Goal: Task Accomplishment & Management: Complete application form

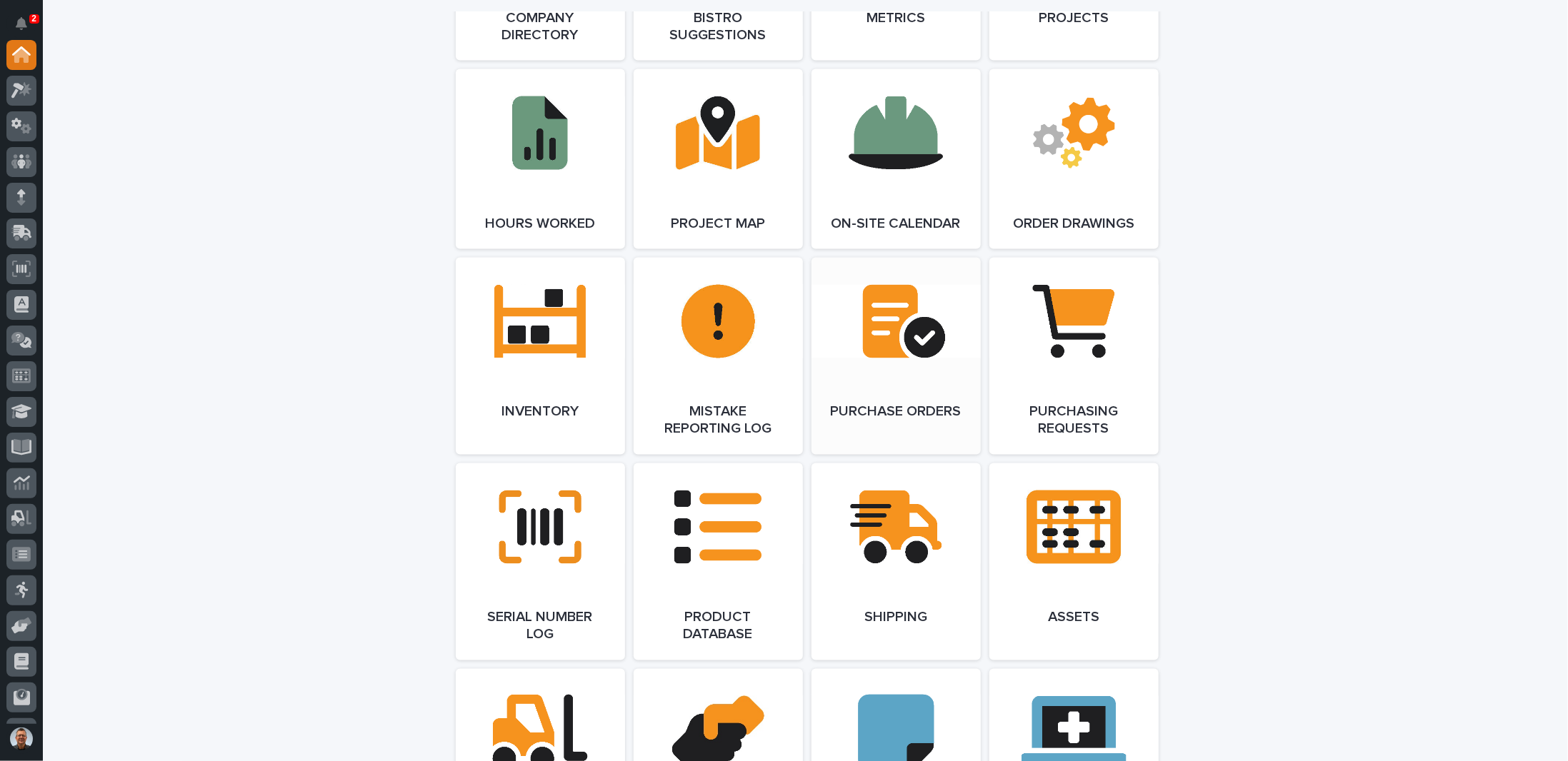
scroll to position [1571, 0]
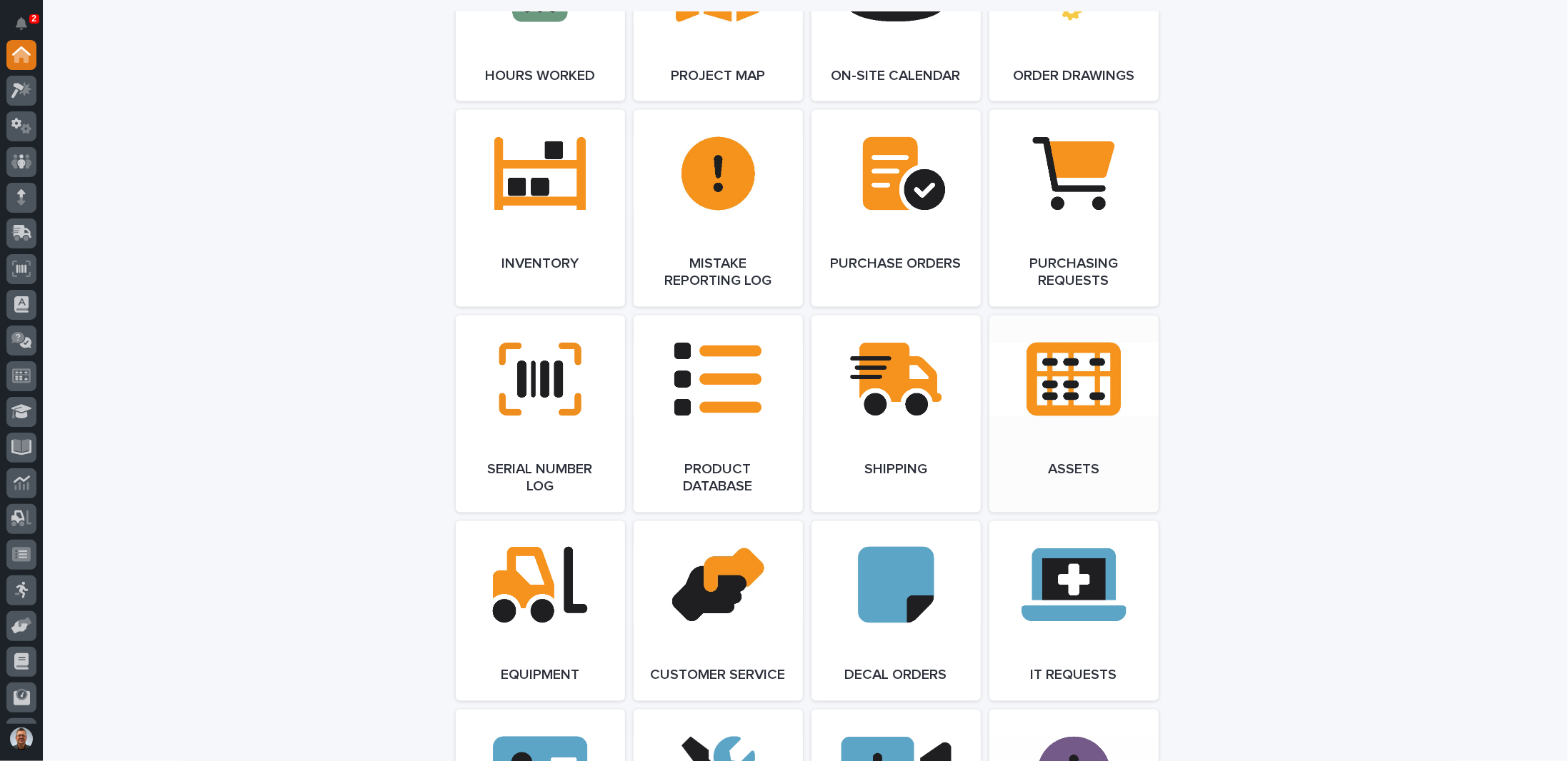
click at [1046, 382] on link "Open Link" at bounding box center [1074, 413] width 169 height 197
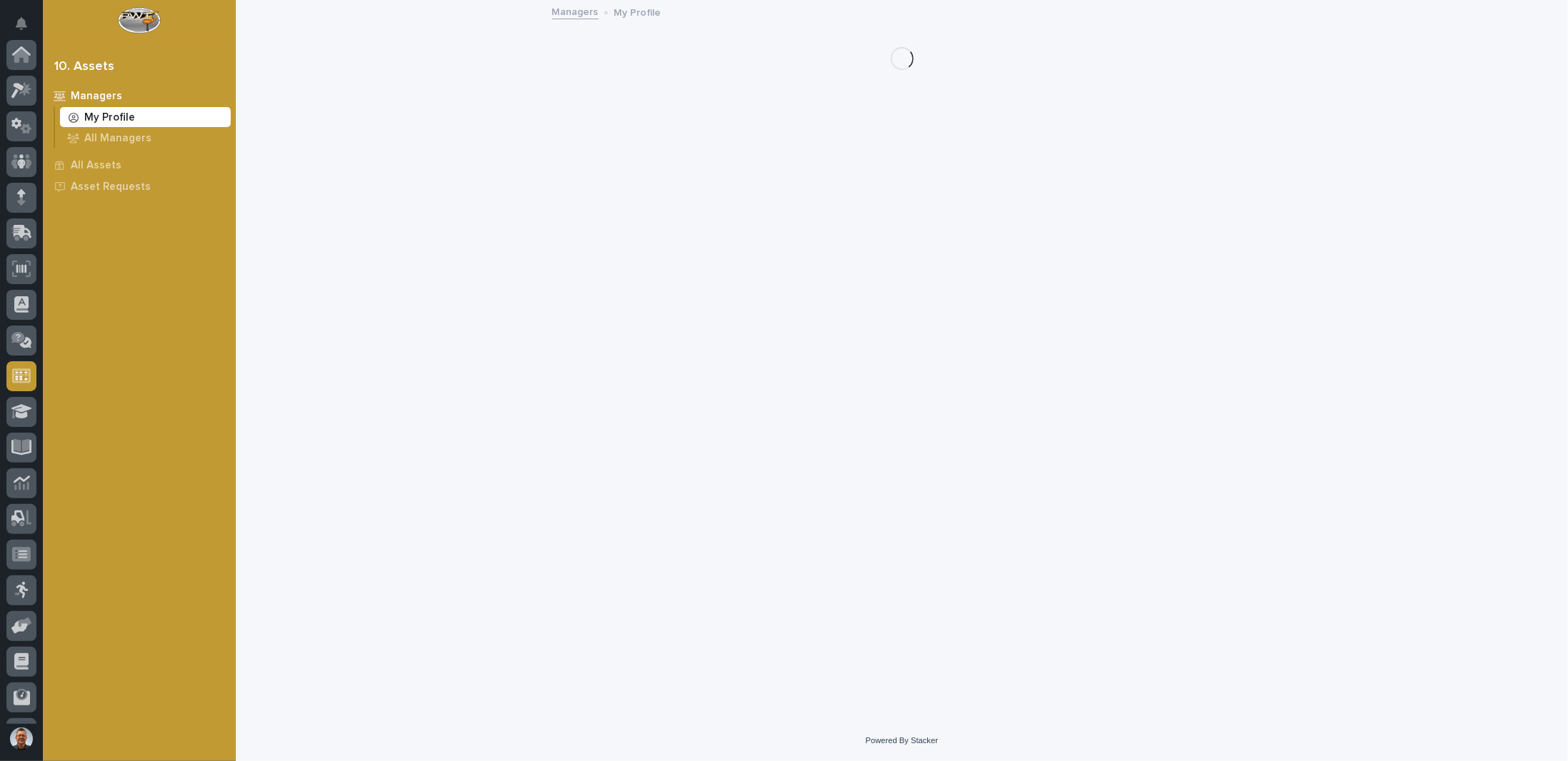
scroll to position [137, 0]
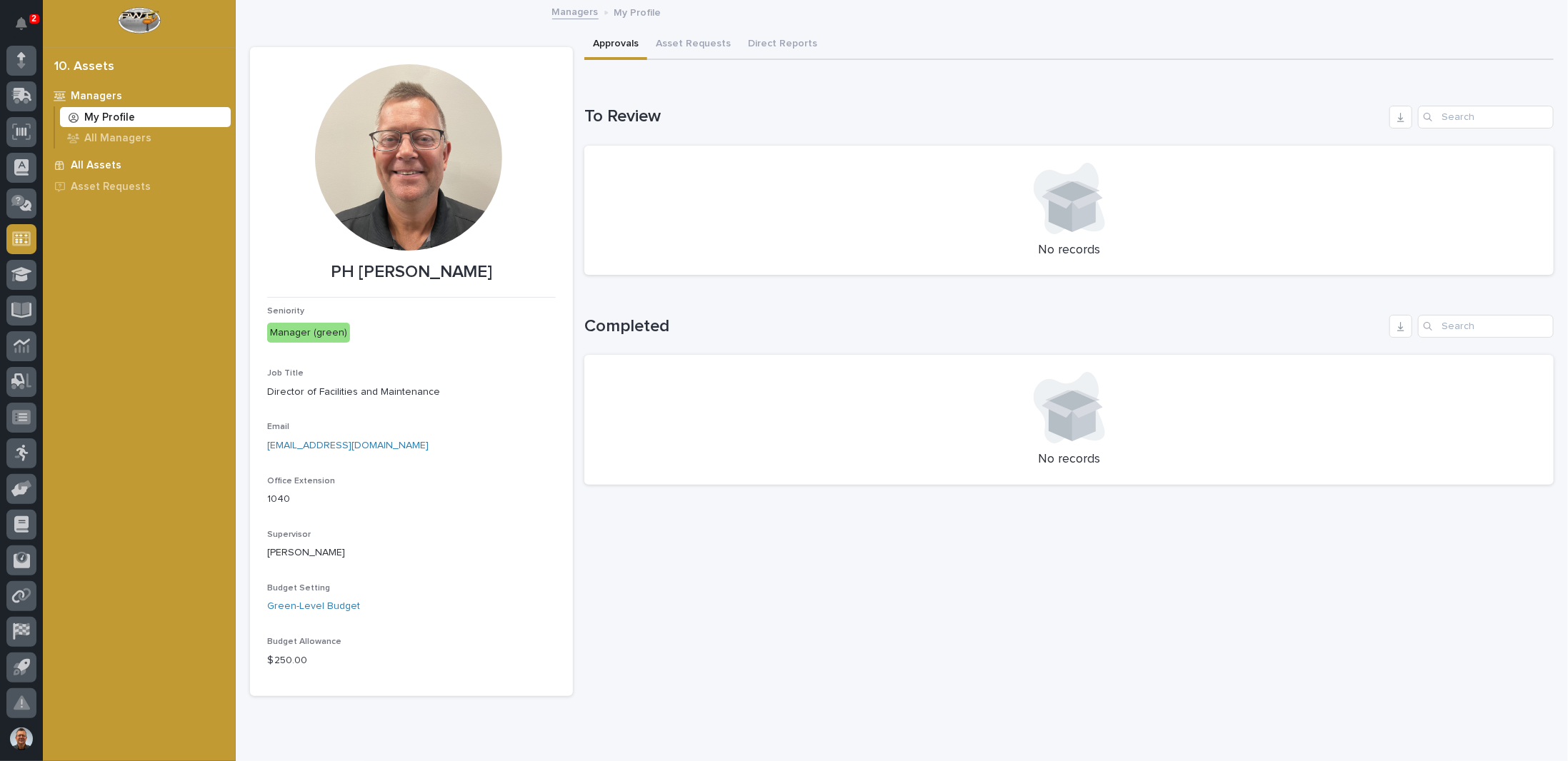
click at [97, 163] on p "All Assets" at bounding box center [96, 166] width 51 height 13
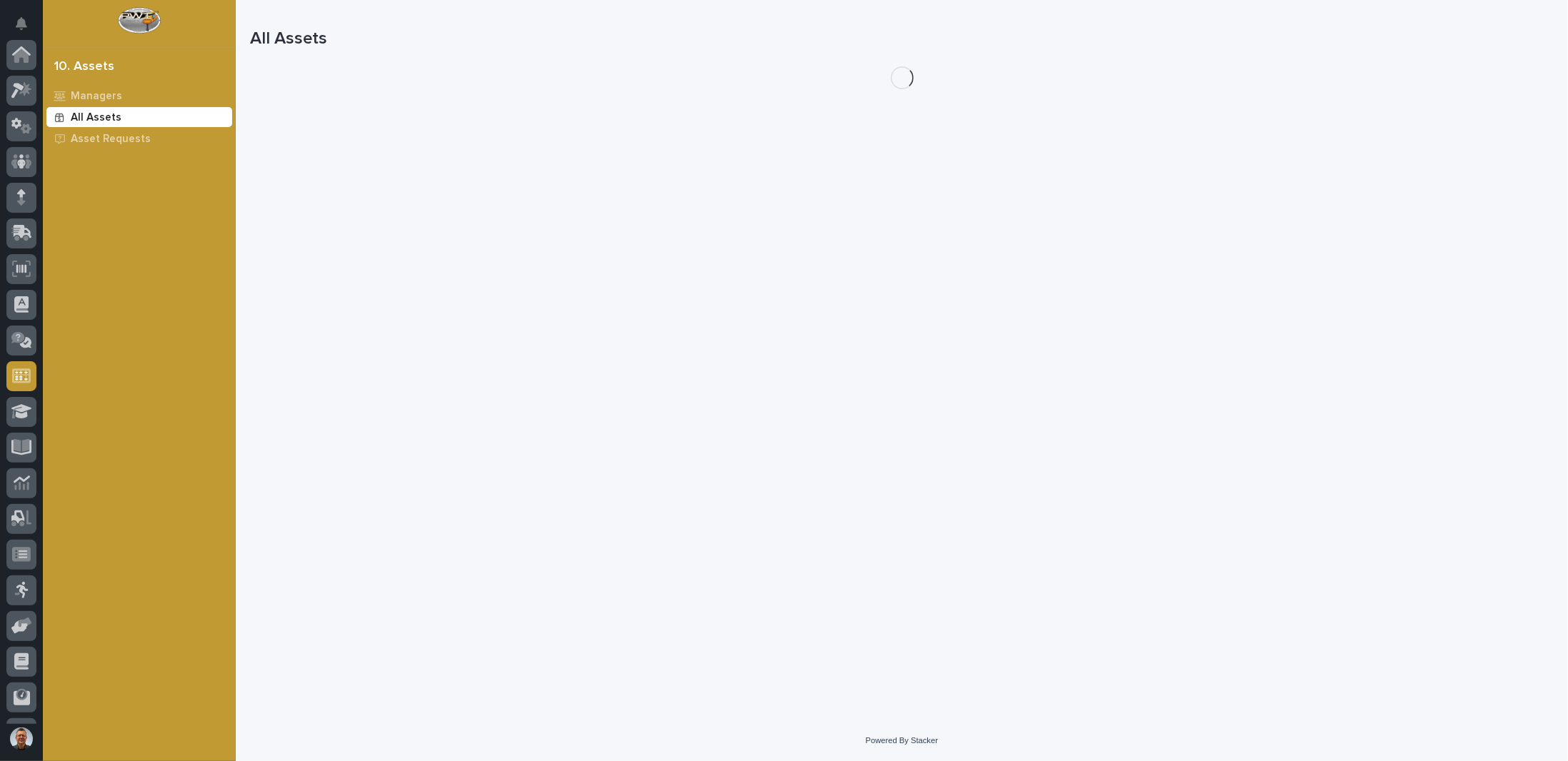
scroll to position [137, 0]
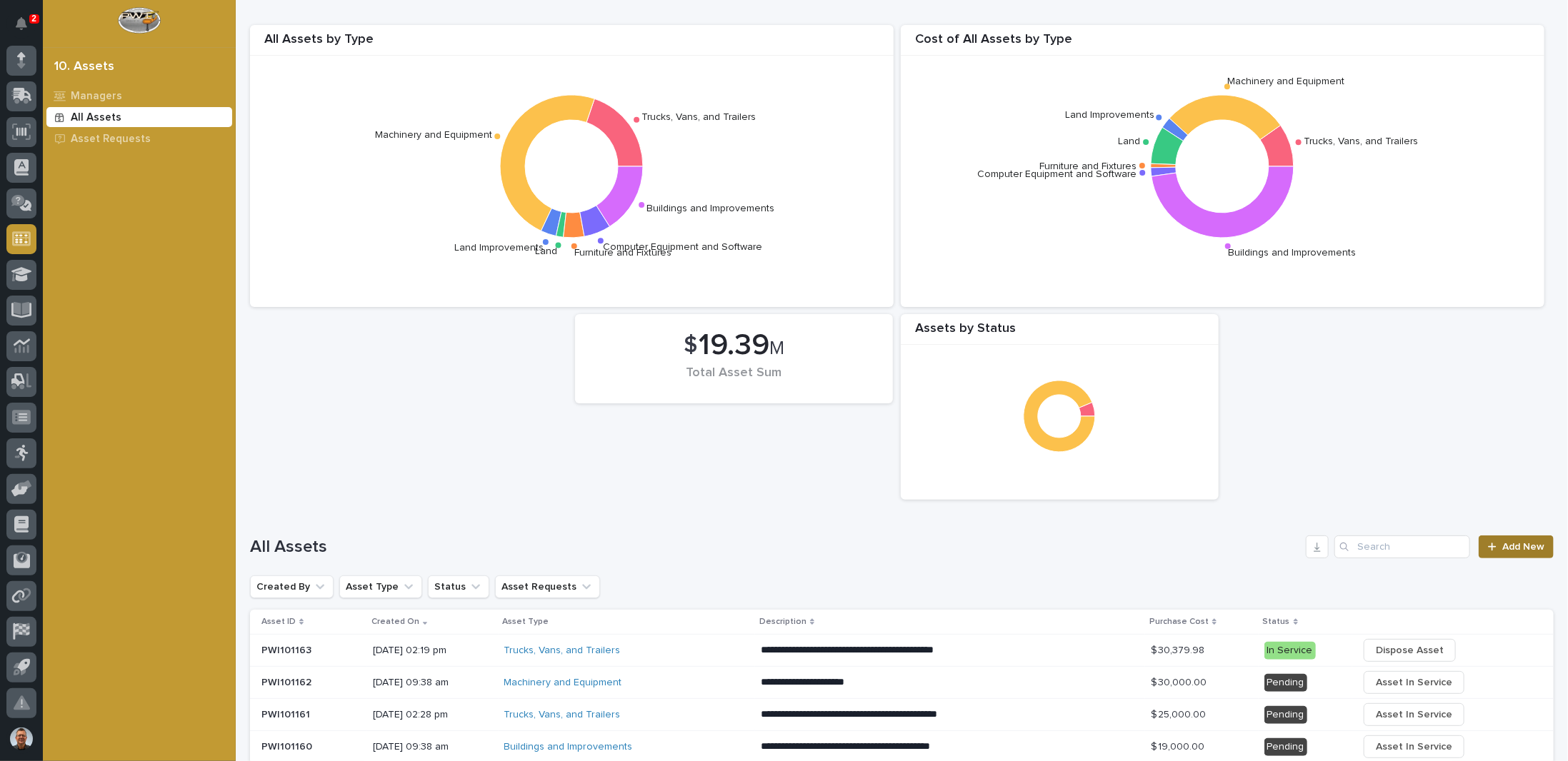
click at [1520, 546] on span "Add New" at bounding box center [1523, 547] width 42 height 10
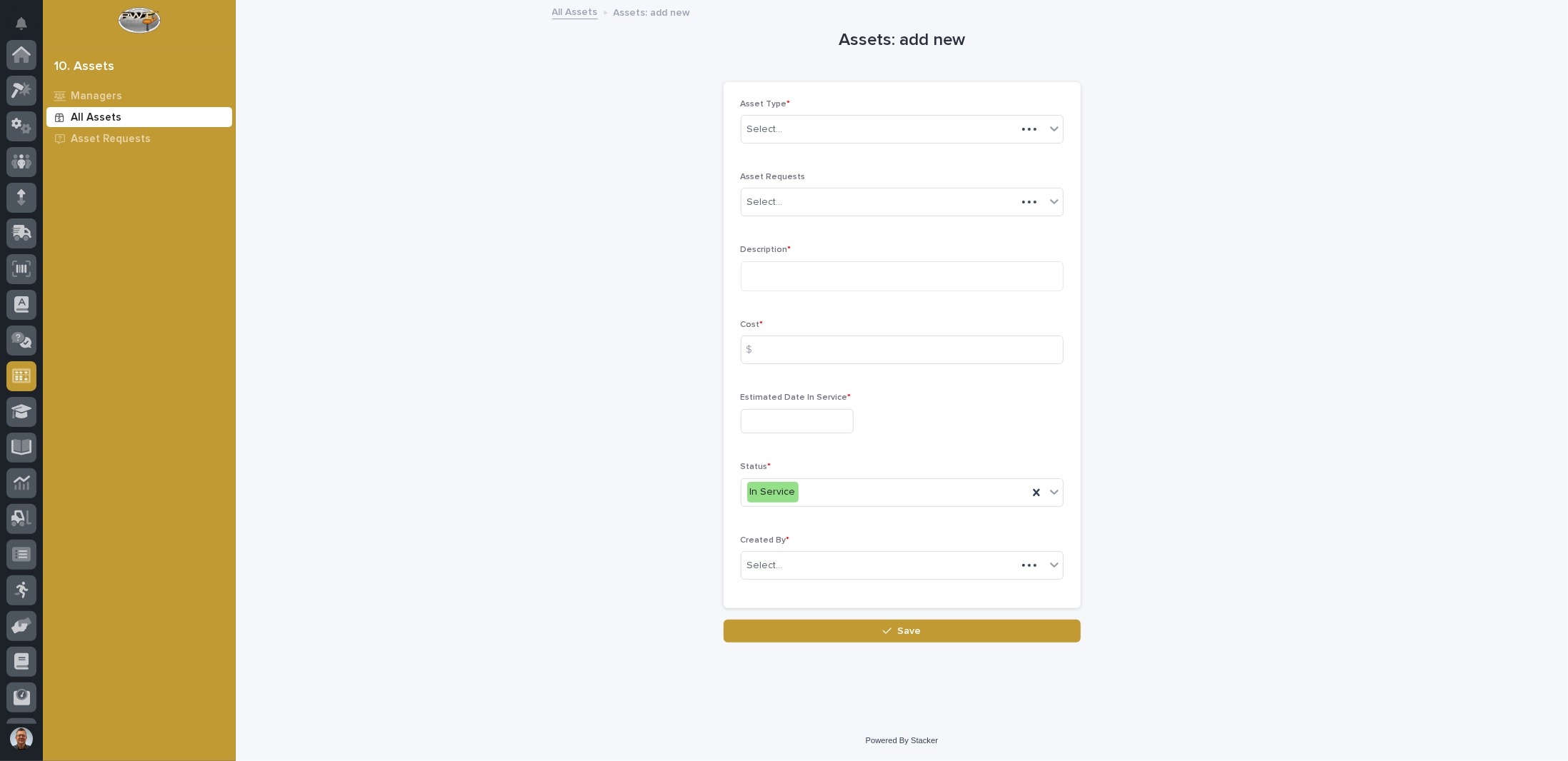
scroll to position [137, 0]
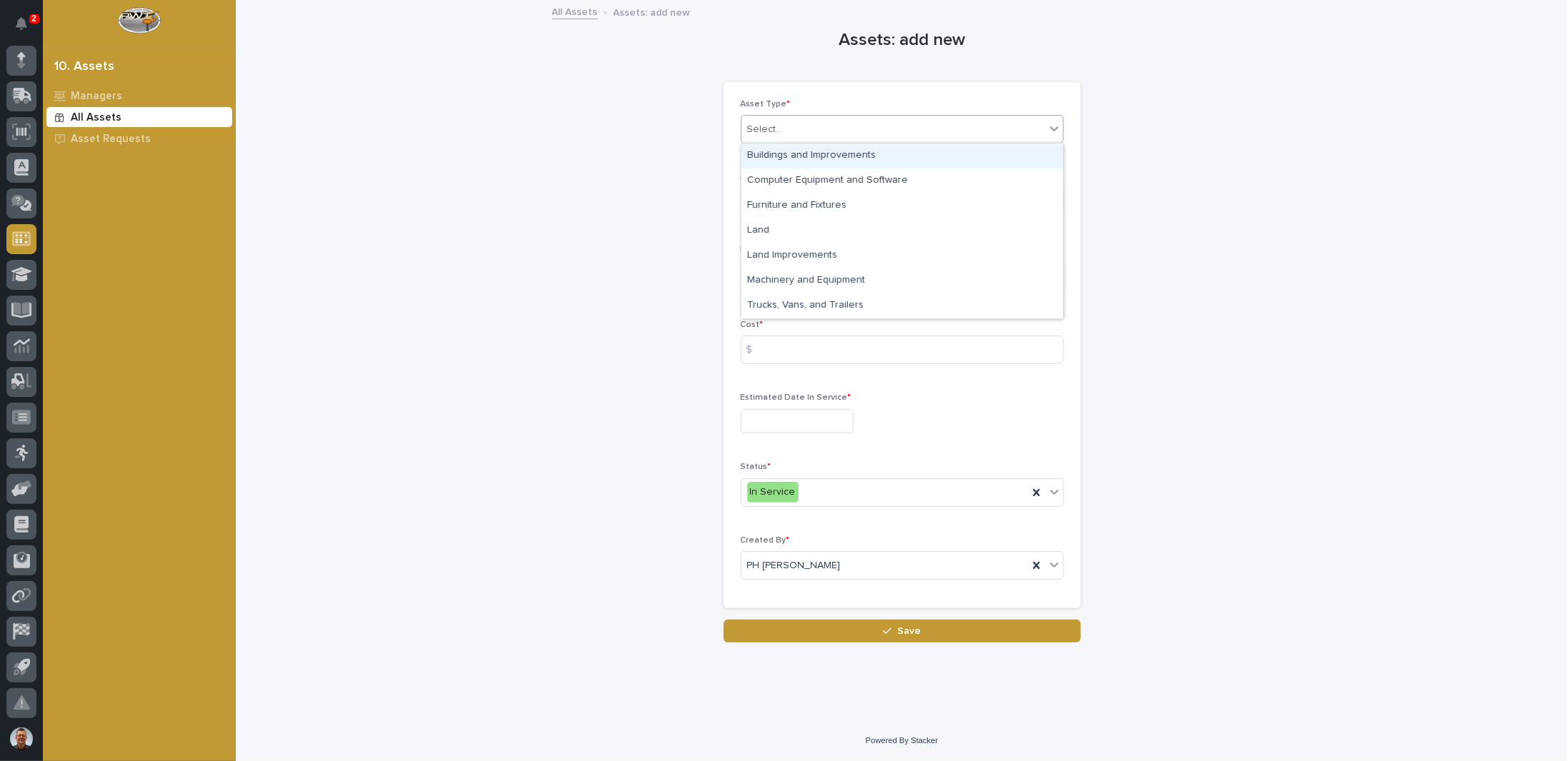
click at [1057, 129] on icon at bounding box center [1055, 129] width 15 height 15
click at [812, 306] on div "Trucks, Vans, and Trailers" at bounding box center [902, 306] width 321 height 25
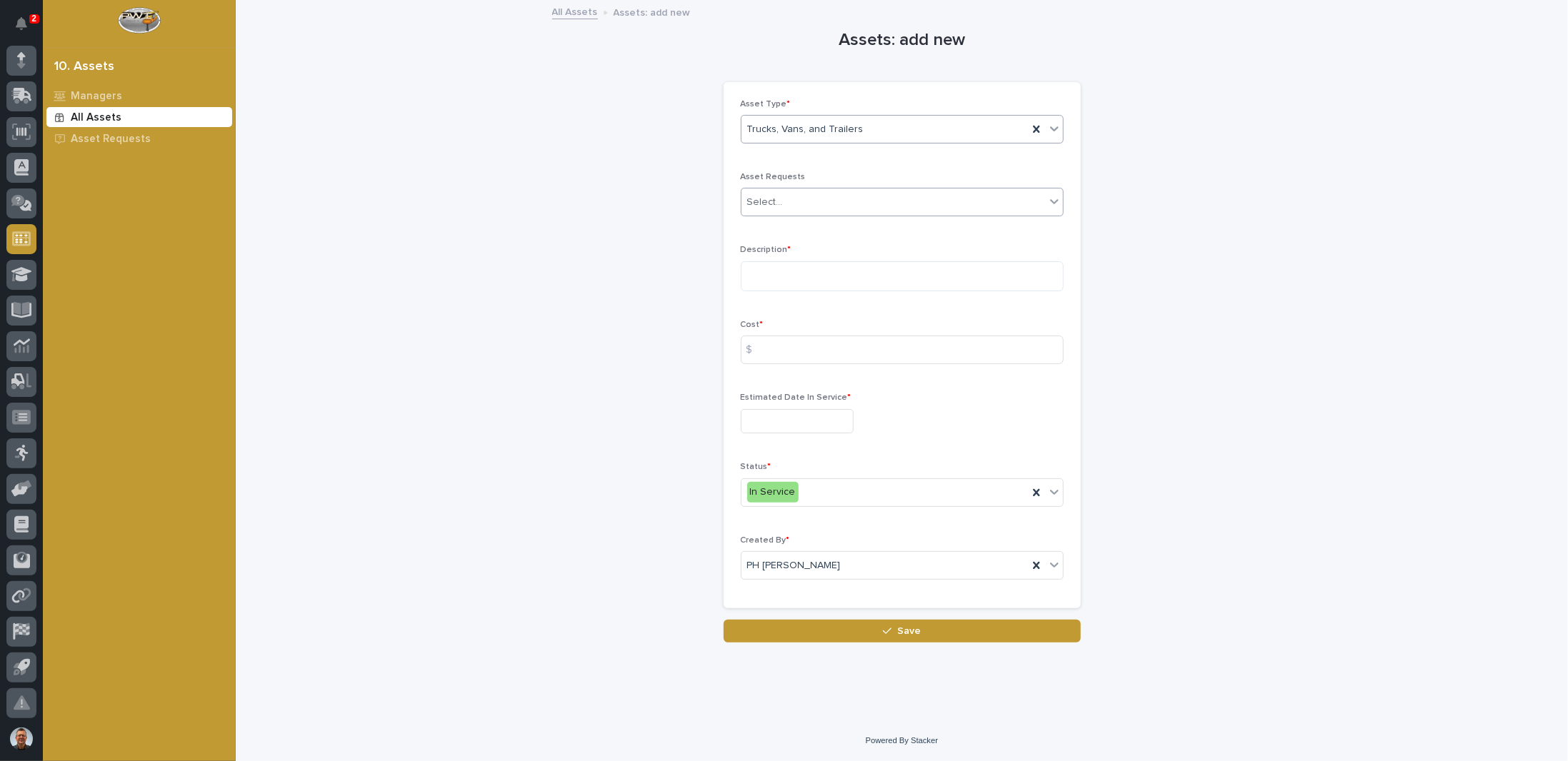
click at [818, 198] on div "Select..." at bounding box center [893, 203] width 304 height 23
drag, startPoint x: 1034, startPoint y: 413, endPoint x: 1026, endPoint y: 407, distance: 10.0
click at [1033, 412] on div at bounding box center [902, 421] width 323 height 25
click at [804, 275] on textarea at bounding box center [902, 276] width 323 height 30
click at [935, 275] on textarea "**********" at bounding box center [902, 276] width 323 height 30
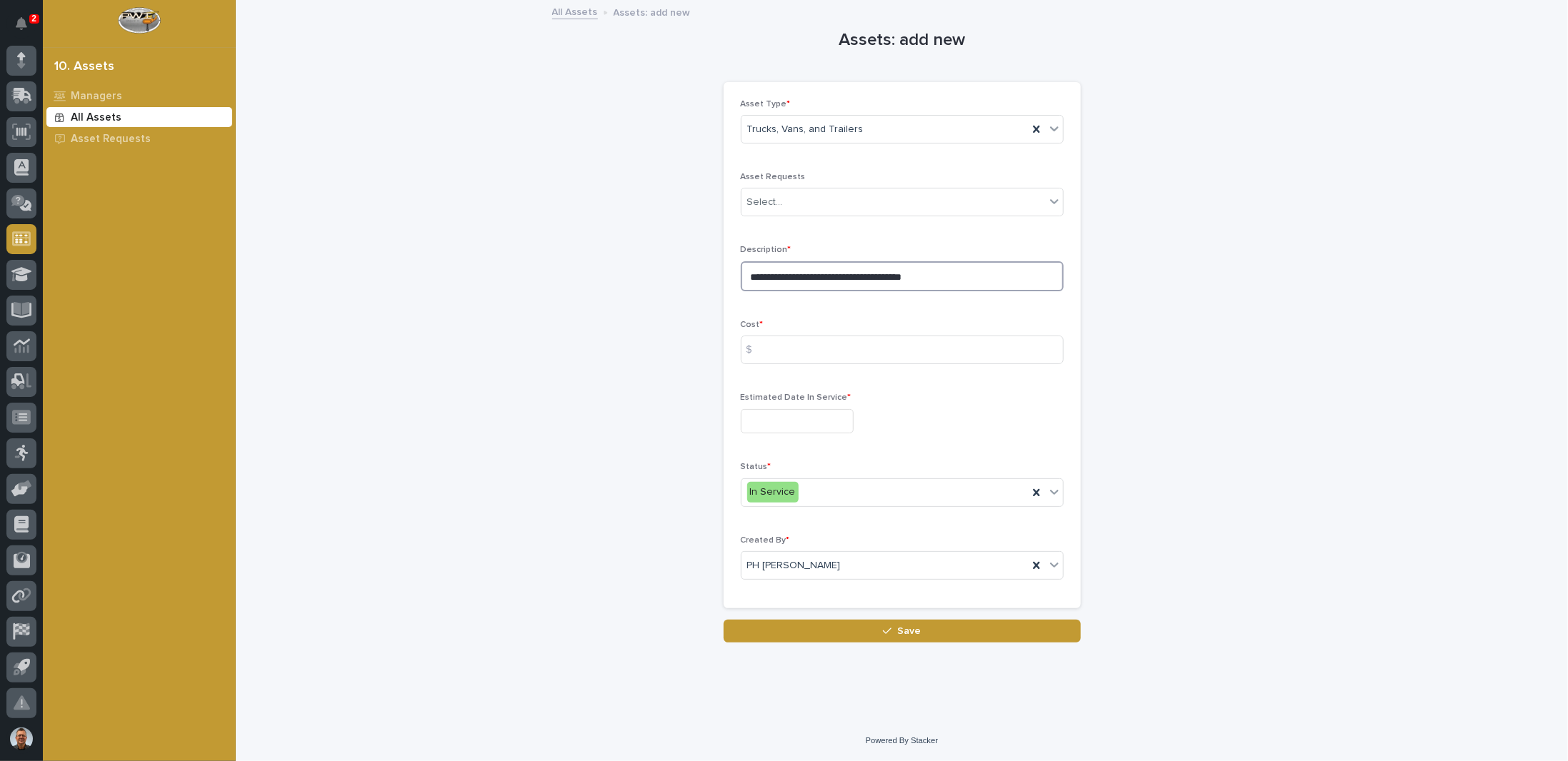
type textarea "**********"
click at [761, 350] on div "$" at bounding box center [755, 350] width 29 height 29
click at [764, 352] on div "$" at bounding box center [755, 350] width 29 height 29
click at [784, 350] on input at bounding box center [902, 350] width 323 height 29
type input "30495.00"
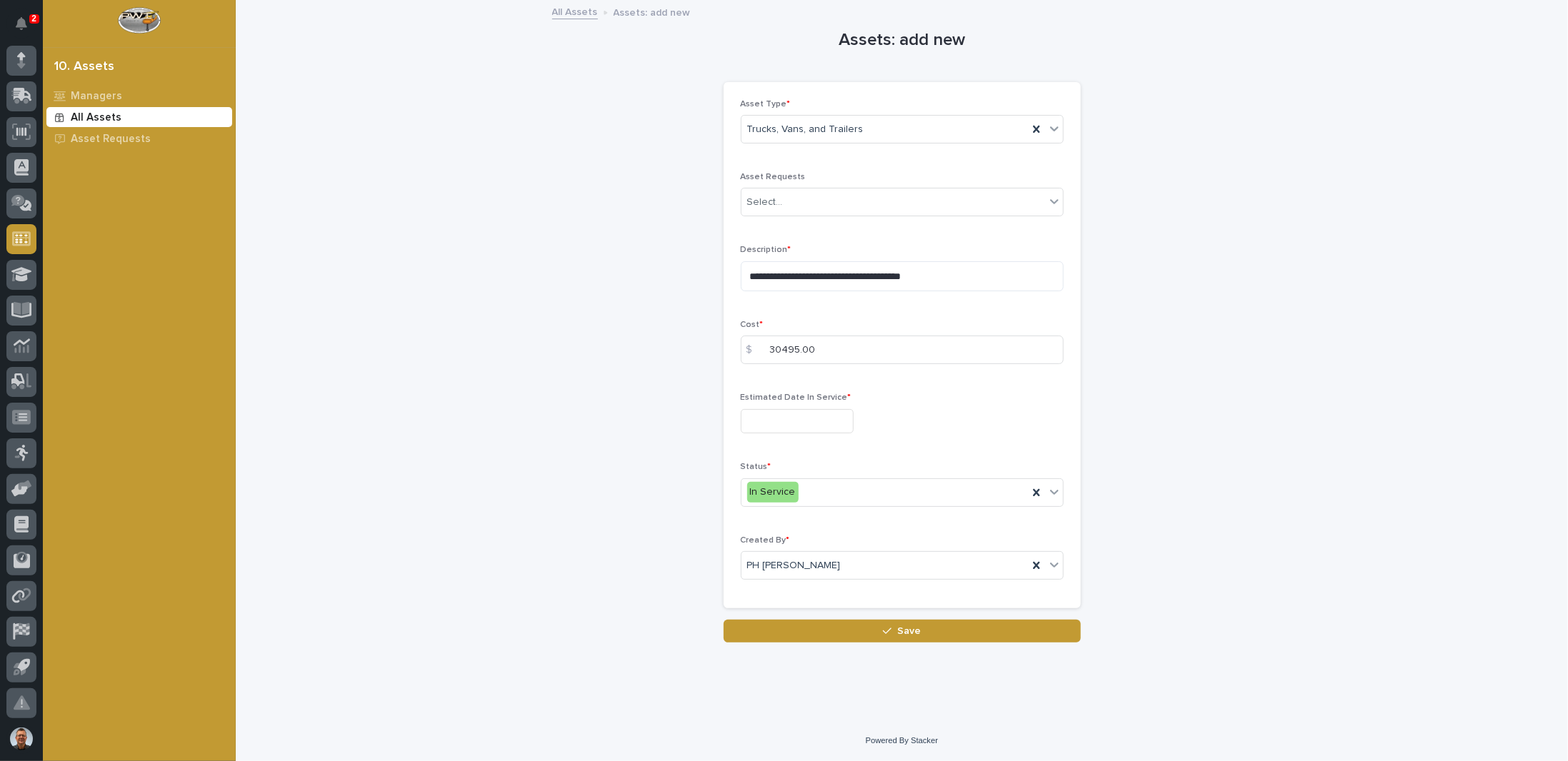
click at [794, 420] on input "text" at bounding box center [797, 421] width 113 height 25
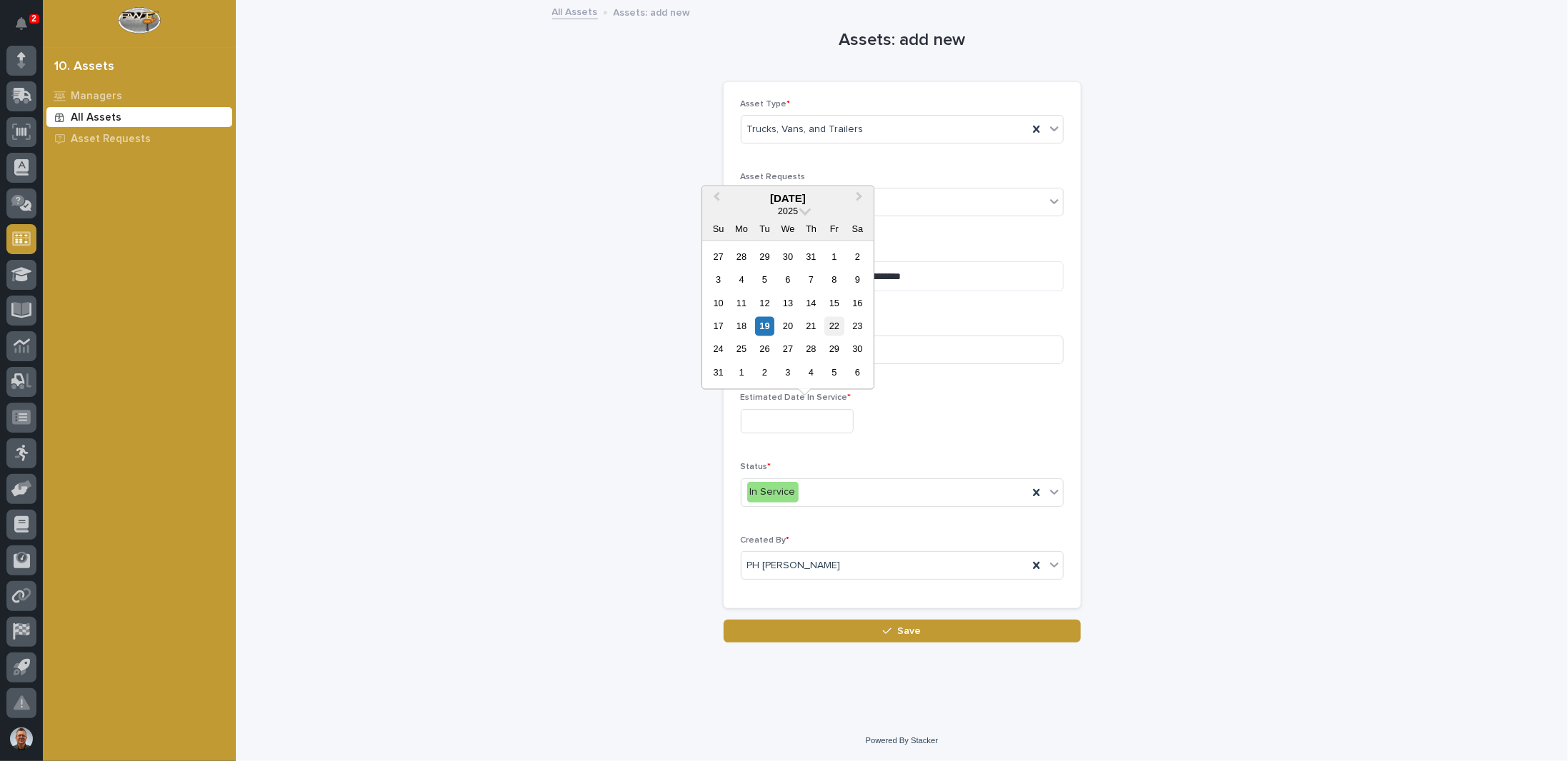
click at [833, 326] on div "22" at bounding box center [834, 326] width 19 height 19
type input "**********"
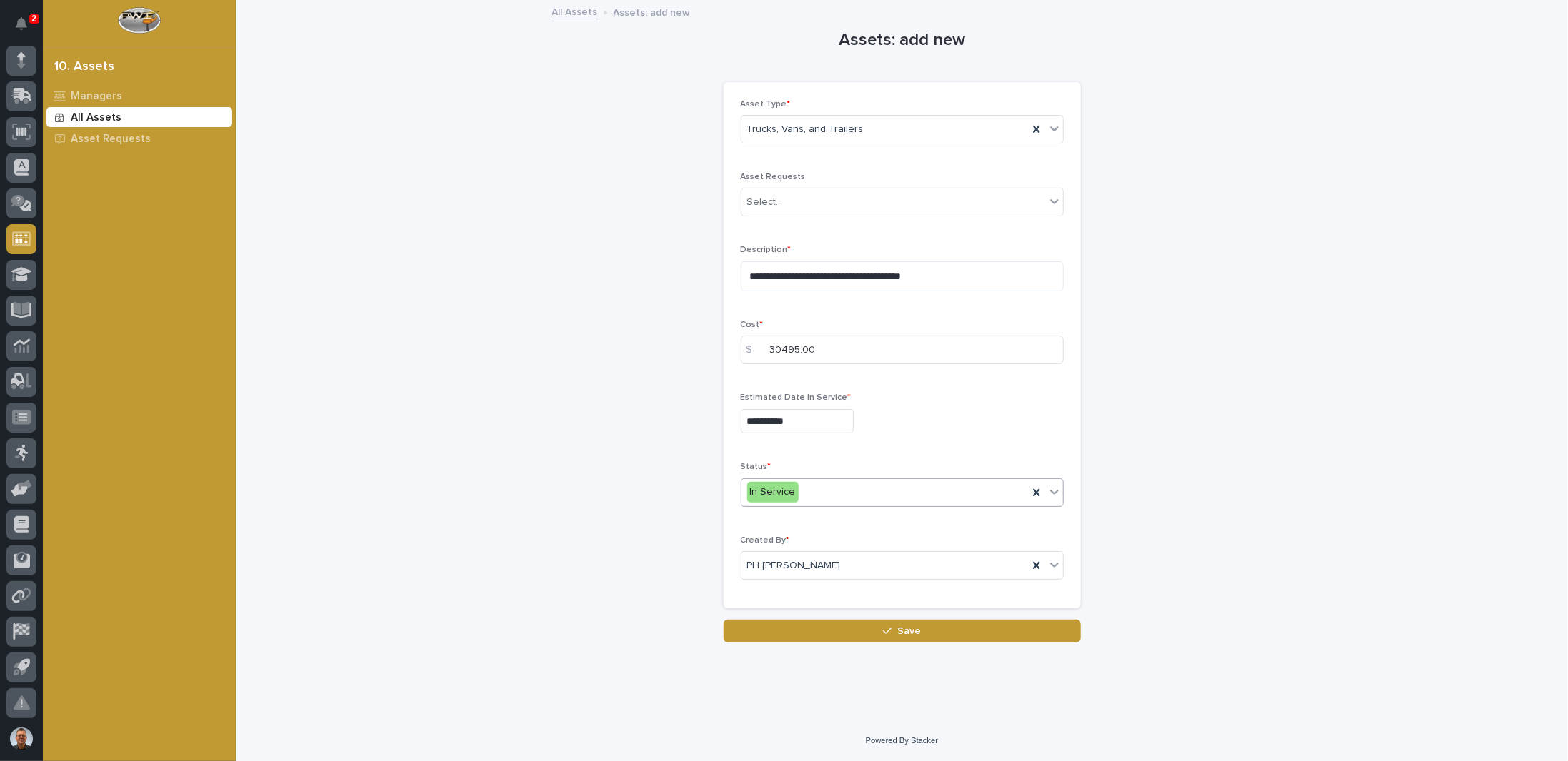
click at [1056, 488] on icon at bounding box center [1055, 492] width 15 height 15
click at [870, 489] on div "In Service" at bounding box center [884, 492] width 286 height 23
click at [875, 629] on button "Save" at bounding box center [903, 631] width 357 height 23
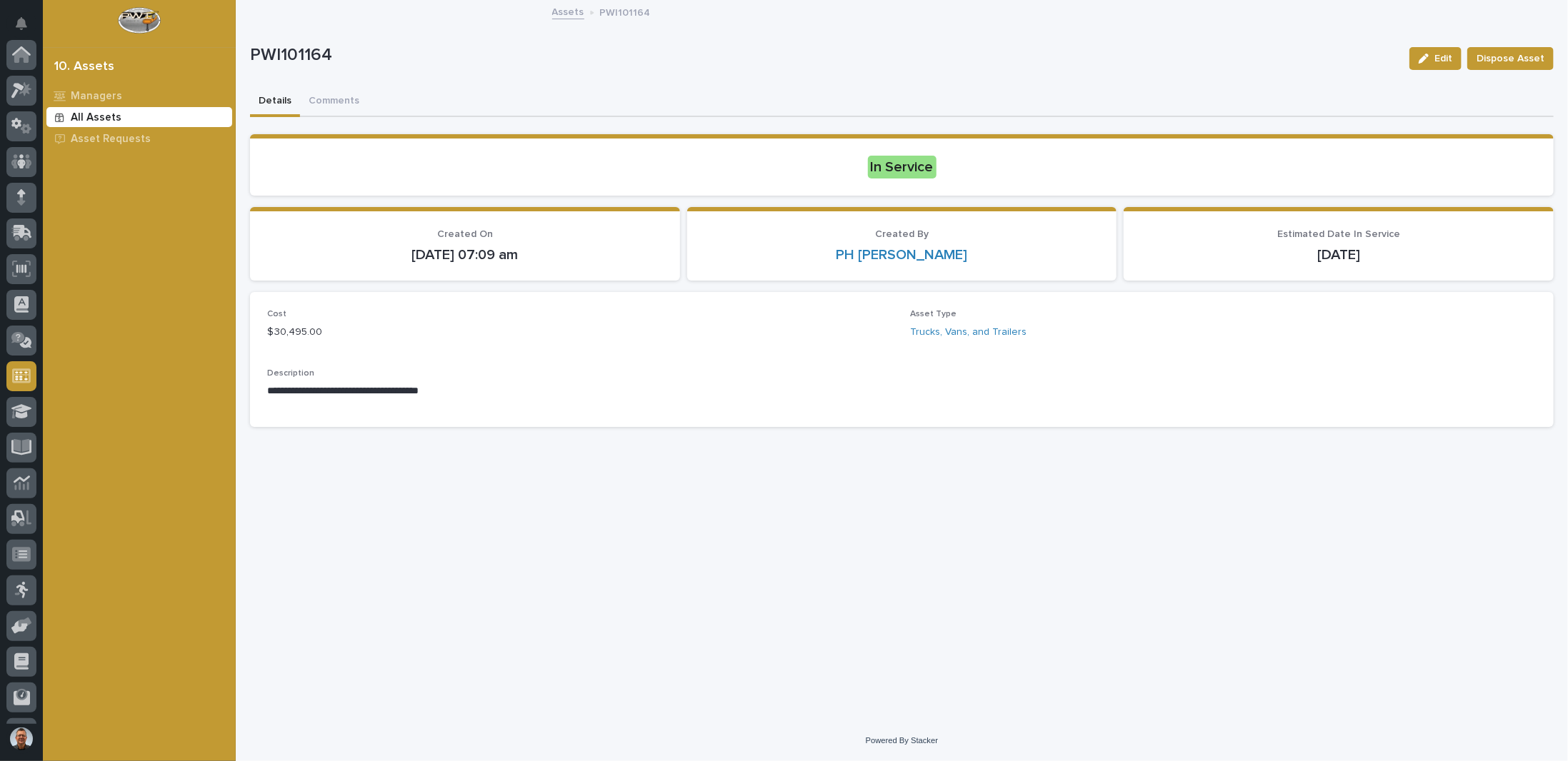
scroll to position [137, 0]
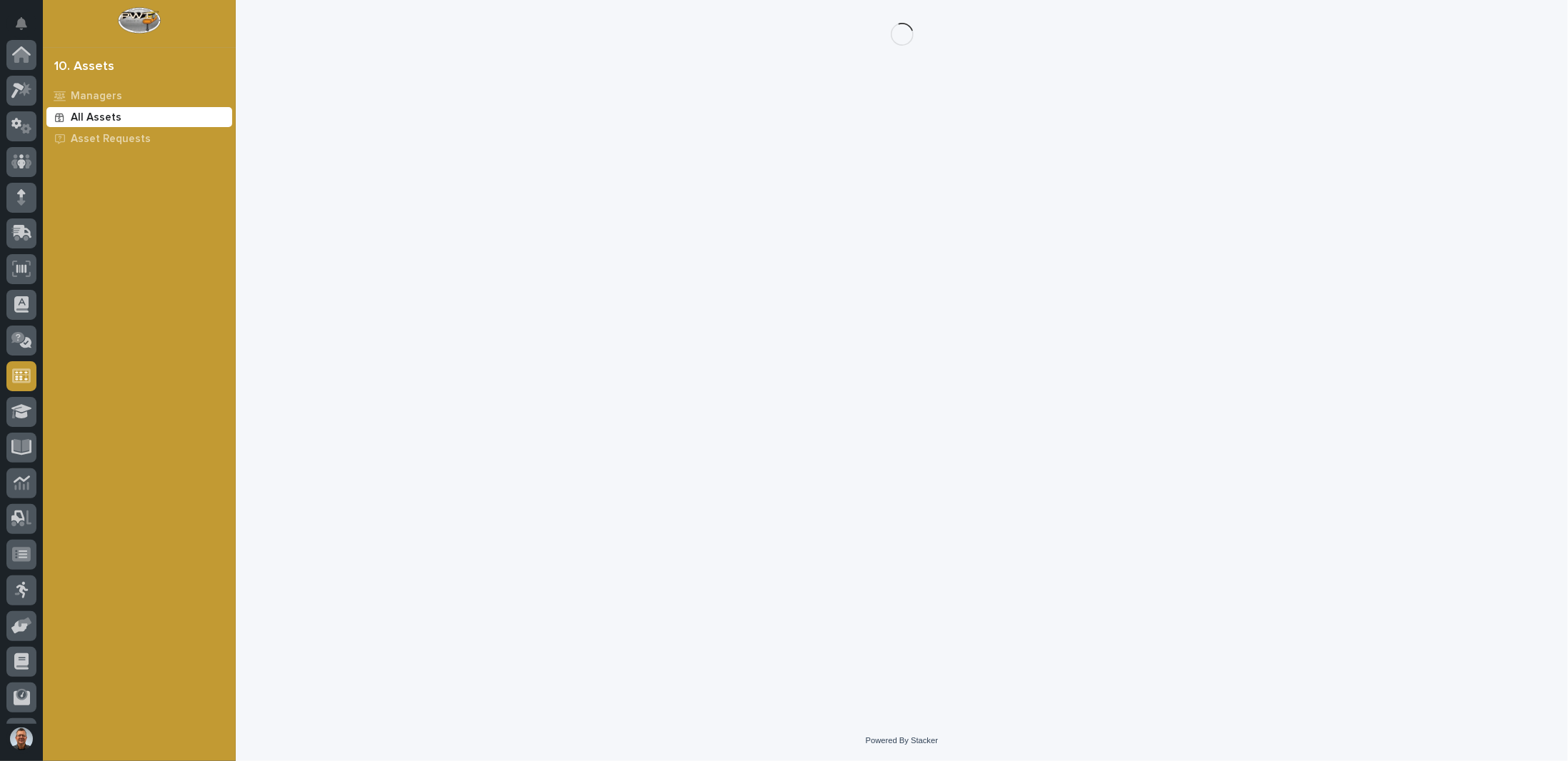
scroll to position [137, 0]
